Goal: Check status: Check status

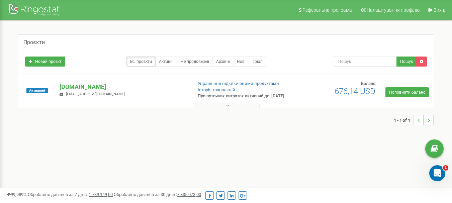
click at [226, 108] on icon at bounding box center [227, 105] width 3 height 5
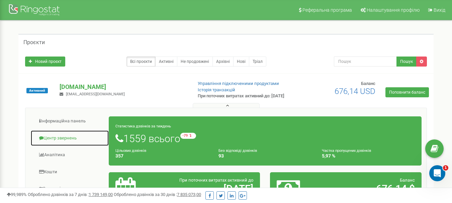
click at [77, 142] on link "Центр звернень" at bounding box center [69, 138] width 79 height 16
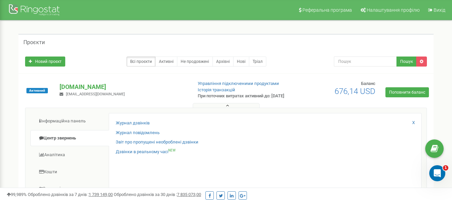
click at [149, 140] on div "Журнал повідомлень" at bounding box center [265, 135] width 299 height 10
click at [150, 146] on link "Звіт про пропущені необроблені дзвінки" at bounding box center [157, 142] width 83 height 6
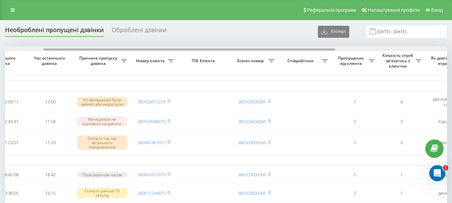
scroll to position [0, 59]
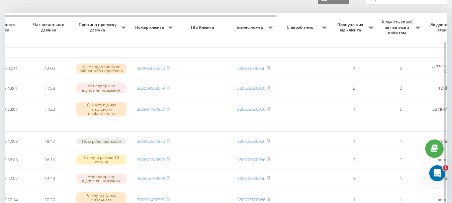
scroll to position [0, 0]
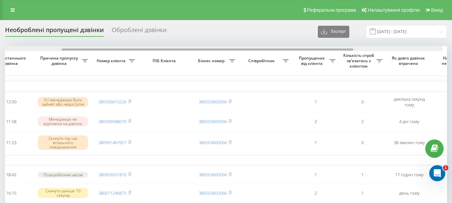
drag, startPoint x: 227, startPoint y: 50, endPoint x: 258, endPoint y: 40, distance: 33.1
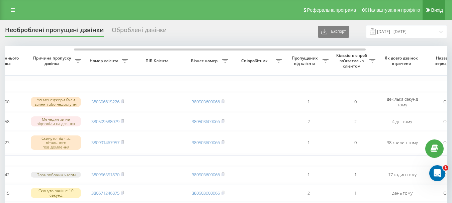
click at [437, 7] on span "Вихід" at bounding box center [437, 9] width 12 height 5
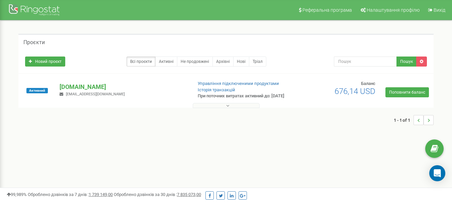
click at [228, 108] on icon at bounding box center [227, 105] width 3 height 5
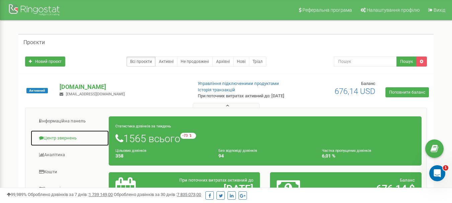
click at [63, 140] on link "Центр звернень" at bounding box center [69, 138] width 79 height 16
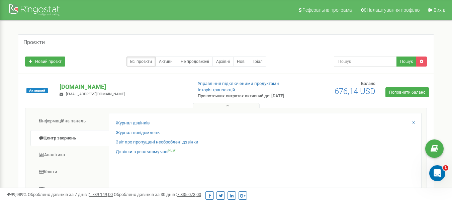
click at [157, 149] on div "Звіт про пропущені необроблені дзвінки" at bounding box center [265, 144] width 299 height 10
click at [157, 146] on link "Звіт про пропущені необроблені дзвінки" at bounding box center [157, 142] width 83 height 6
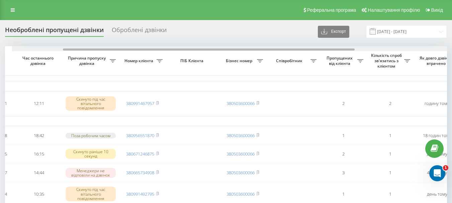
scroll to position [0, 77]
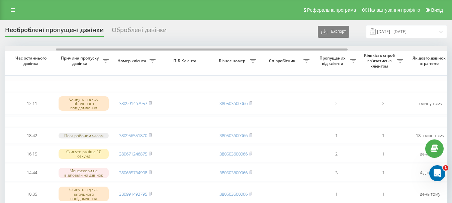
drag, startPoint x: 196, startPoint y: 50, endPoint x: 247, endPoint y: 45, distance: 51.1
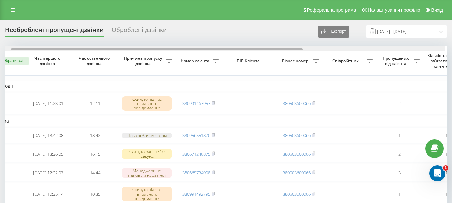
scroll to position [0, 11]
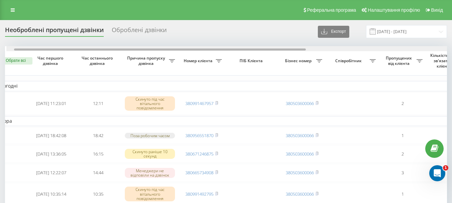
drag, startPoint x: 164, startPoint y: 49, endPoint x: 120, endPoint y: 49, distance: 43.8
click at [120, 49] on div at bounding box center [160, 50] width 292 height 2
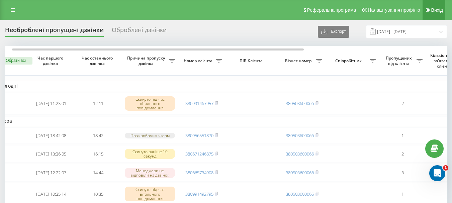
click at [434, 10] on span "Вихід" at bounding box center [437, 9] width 12 height 5
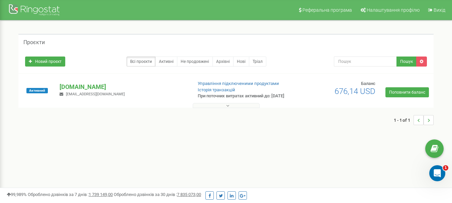
click at [227, 108] on icon at bounding box center [227, 105] width 3 height 5
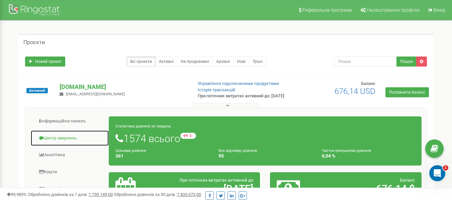
click at [49, 142] on link "Центр звернень" at bounding box center [69, 138] width 79 height 16
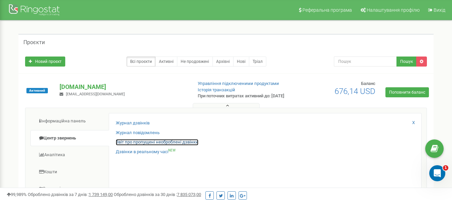
click at [172, 146] on link "Звіт про пропущені необроблені дзвінки" at bounding box center [157, 142] width 83 height 6
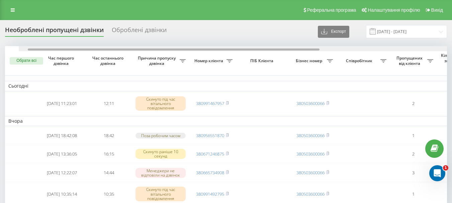
drag, startPoint x: 213, startPoint y: 51, endPoint x: 201, endPoint y: 51, distance: 11.4
click at [202, 51] on div at bounding box center [174, 50] width 292 height 2
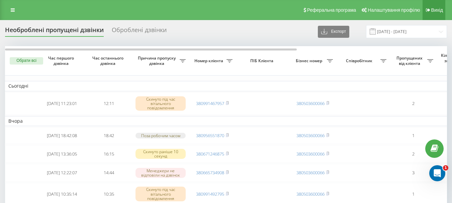
click at [441, 8] on span "Вихід" at bounding box center [437, 9] width 12 height 5
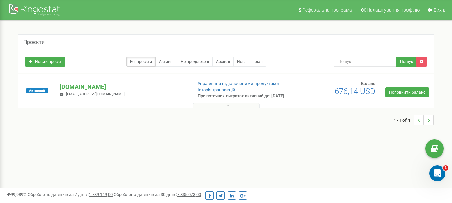
click at [230, 108] on button at bounding box center [226, 105] width 67 height 5
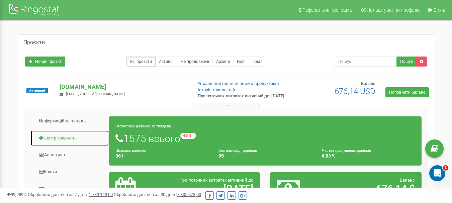
click at [81, 141] on link "Центр звернень" at bounding box center [69, 138] width 79 height 16
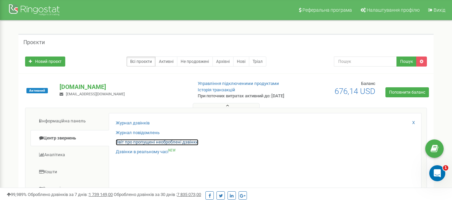
click at [151, 146] on link "Звіт про пропущені необроблені дзвінки" at bounding box center [157, 142] width 83 height 6
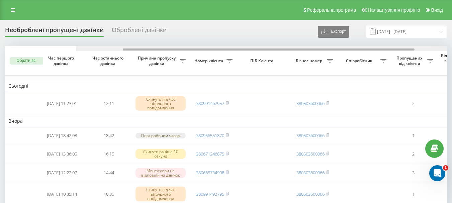
drag, startPoint x: 144, startPoint y: 50, endPoint x: 95, endPoint y: 45, distance: 48.7
